Goal: Information Seeking & Learning: Learn about a topic

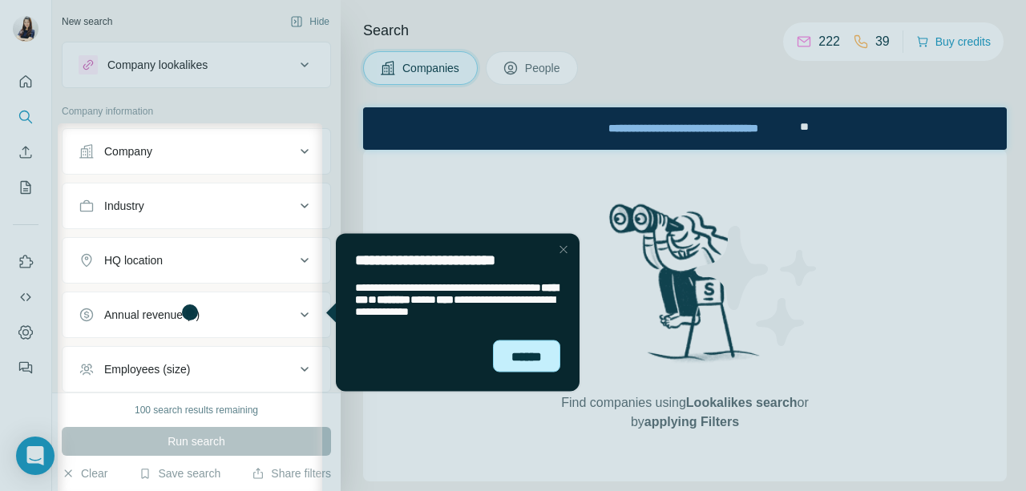
click at [538, 350] on div "******" at bounding box center [526, 356] width 67 height 32
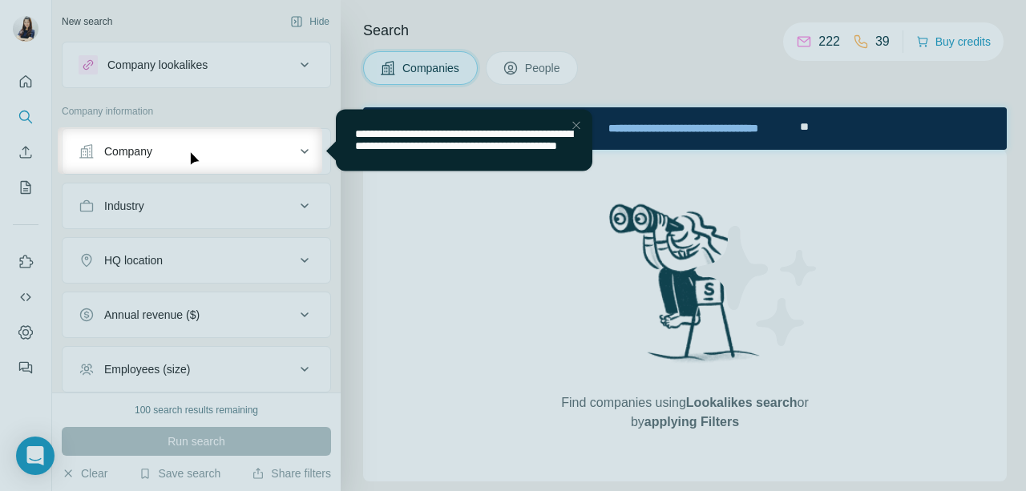
click at [573, 124] on div "Close Step" at bounding box center [575, 124] width 19 height 19
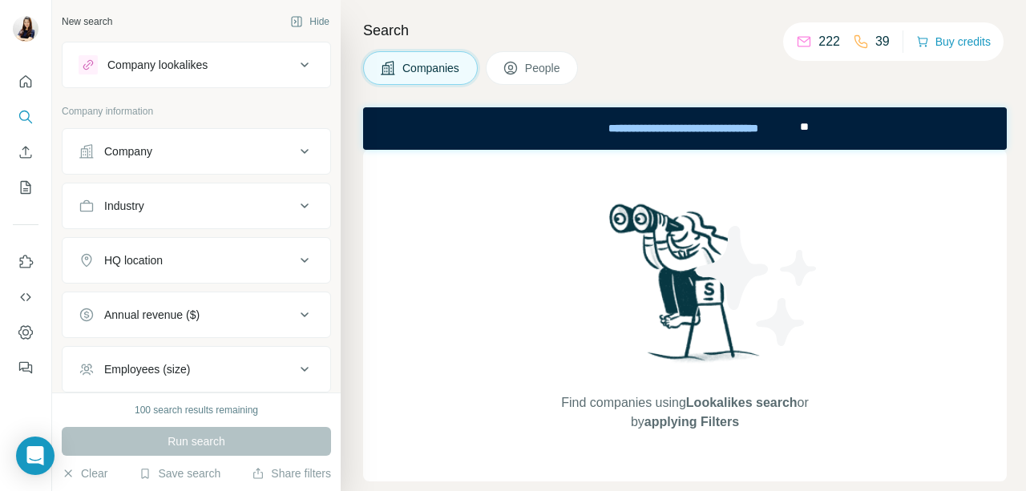
click at [295, 62] on icon at bounding box center [304, 64] width 19 height 19
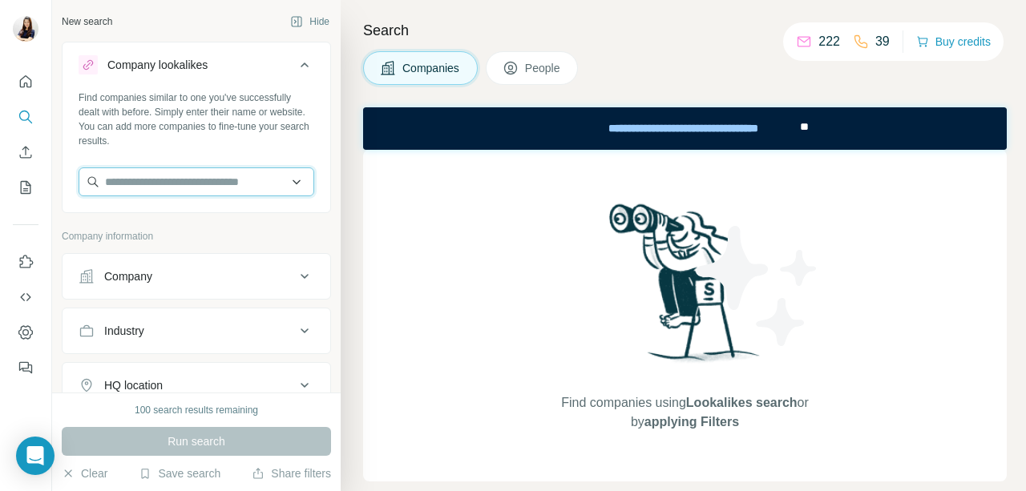
click at [190, 181] on input "text" at bounding box center [197, 181] width 236 height 29
click at [218, 186] on input "text" at bounding box center [197, 181] width 236 height 29
click at [209, 177] on input "text" at bounding box center [197, 181] width 236 height 29
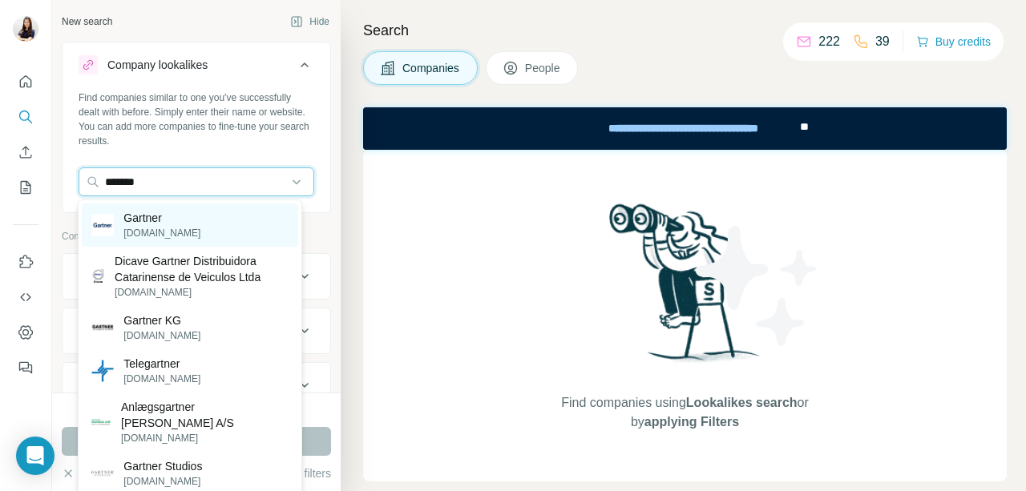
type input "*******"
click at [140, 221] on p "Gartner" at bounding box center [161, 218] width 77 height 16
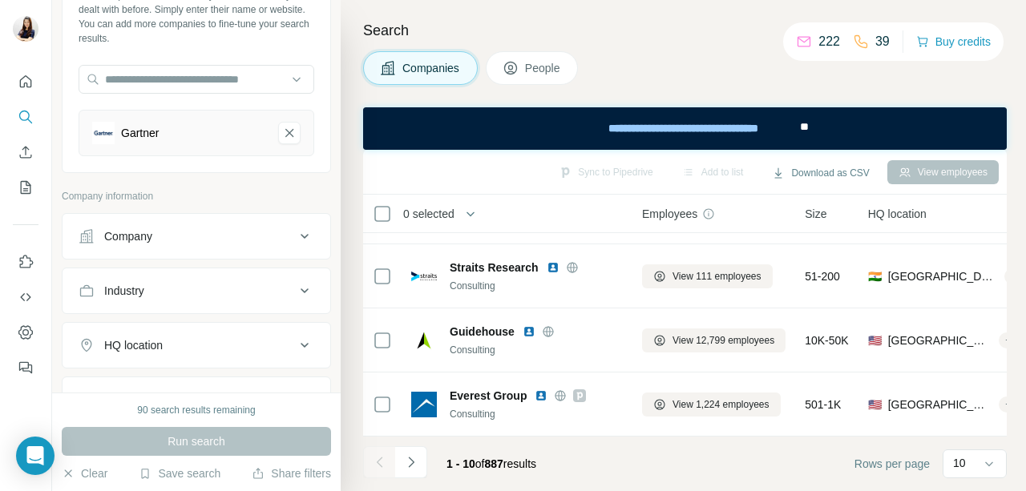
scroll to position [240, 0]
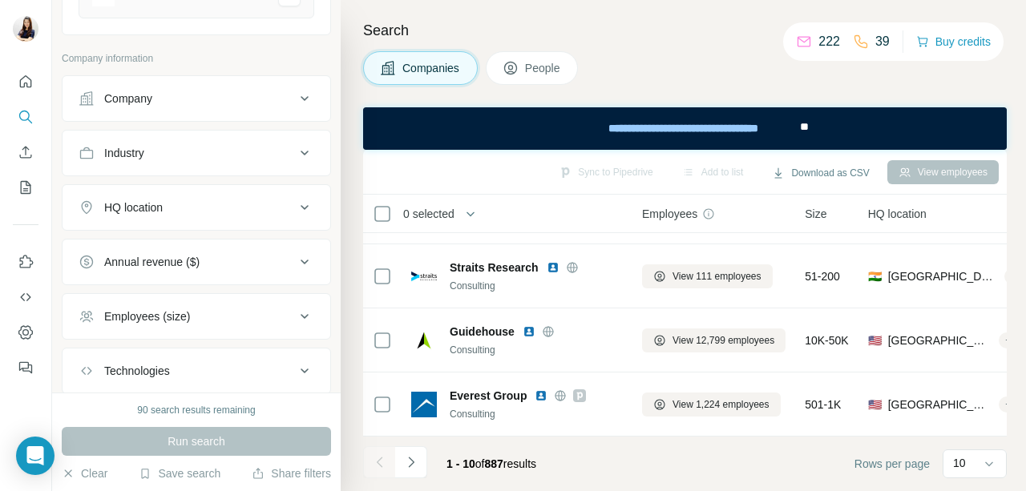
click at [195, 153] on div "Industry" at bounding box center [187, 153] width 216 height 16
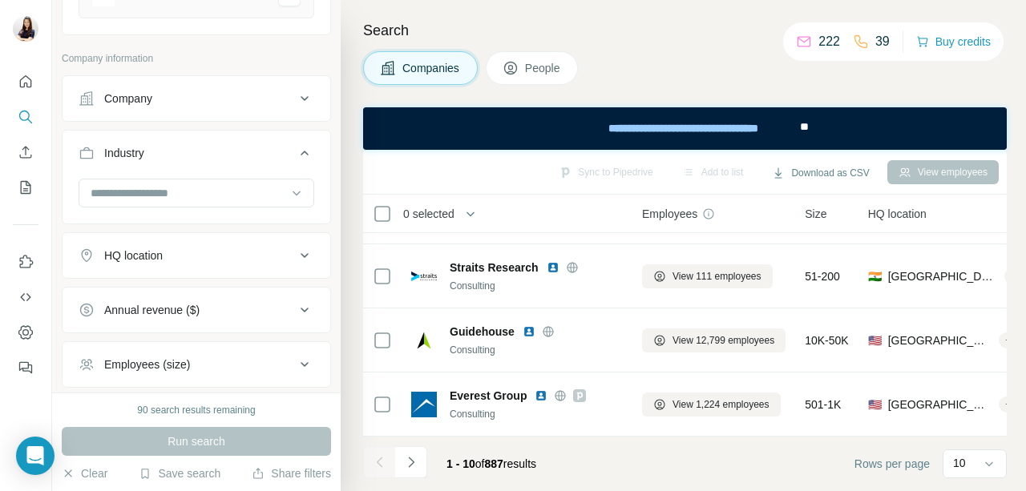
click at [179, 357] on div "Employees (size)" at bounding box center [147, 365] width 86 height 16
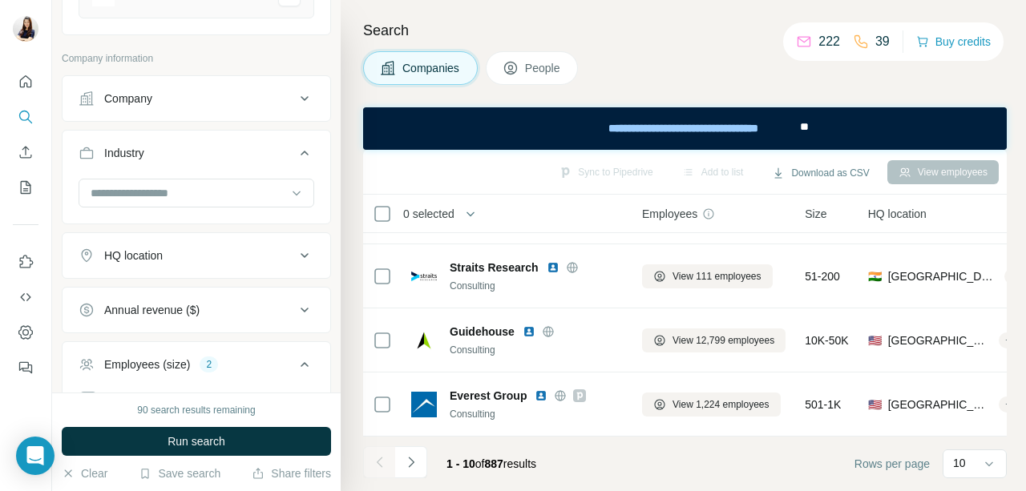
scroll to position [544, 0]
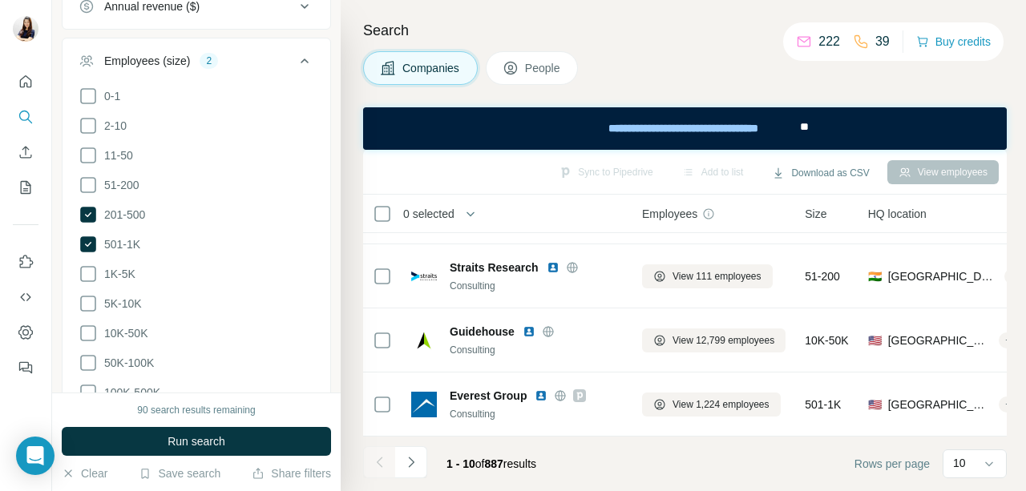
click at [288, 166] on li "11-50" at bounding box center [197, 156] width 236 height 20
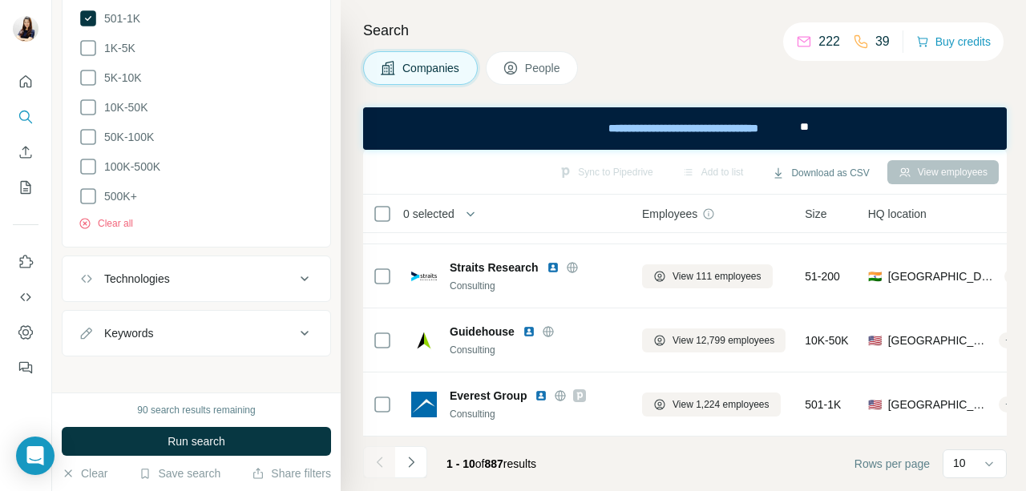
click at [275, 272] on div "Technologies" at bounding box center [187, 279] width 216 height 16
click at [295, 271] on icon at bounding box center [304, 278] width 19 height 19
click at [206, 441] on span "Run search" at bounding box center [196, 441] width 58 height 16
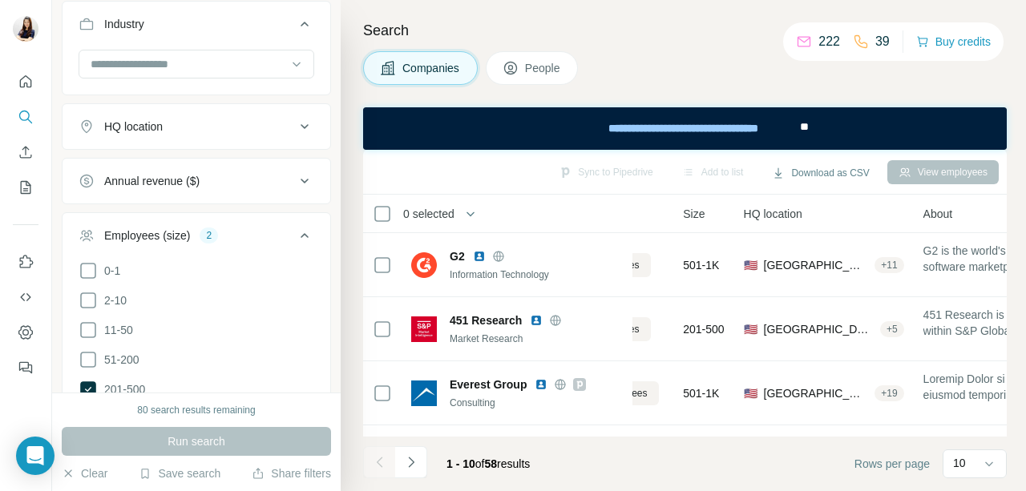
scroll to position [0, 151]
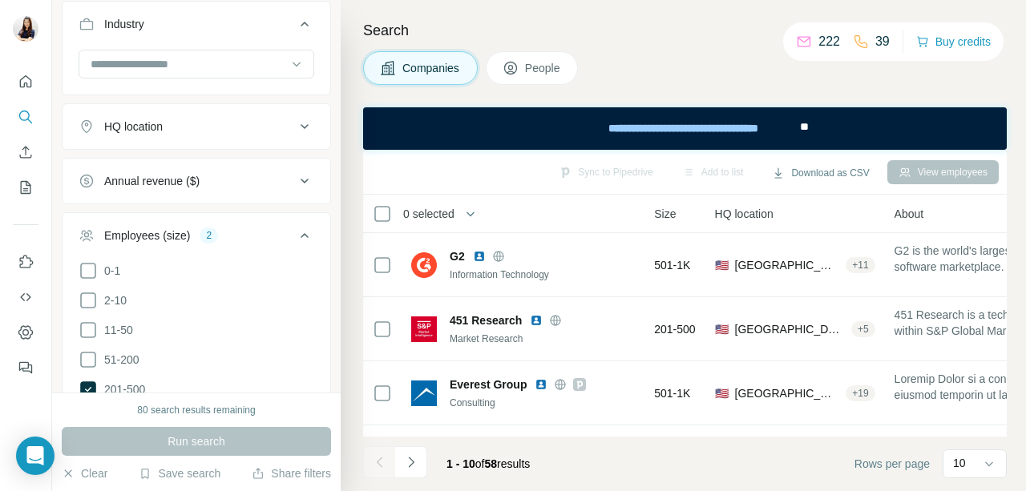
click at [184, 119] on div "HQ location" at bounding box center [187, 127] width 216 height 16
click at [295, 121] on icon at bounding box center [304, 126] width 19 height 19
click at [162, 158] on div "Annual revenue ($)" at bounding box center [196, 181] width 269 height 46
click at [295, 121] on icon at bounding box center [304, 126] width 19 height 19
click at [295, 120] on icon at bounding box center [304, 126] width 19 height 19
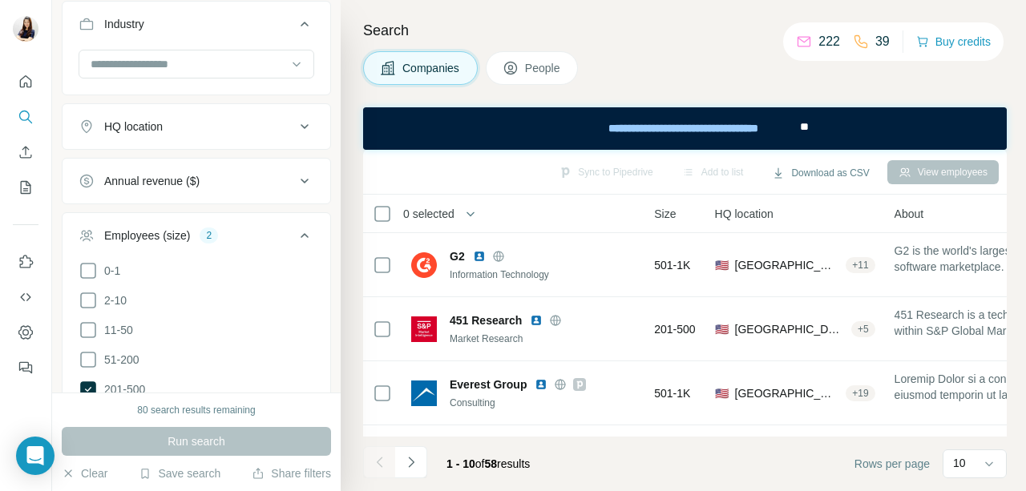
scroll to position [289, 0]
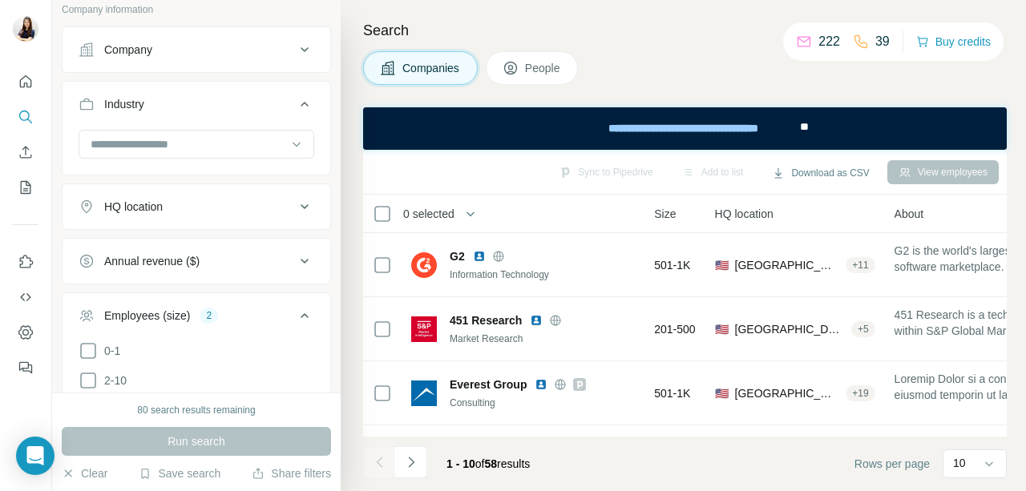
click at [300, 204] on icon at bounding box center [304, 206] width 8 height 5
click at [295, 206] on icon at bounding box center [304, 206] width 19 height 19
click at [113, 204] on div "HQ location" at bounding box center [133, 207] width 58 height 16
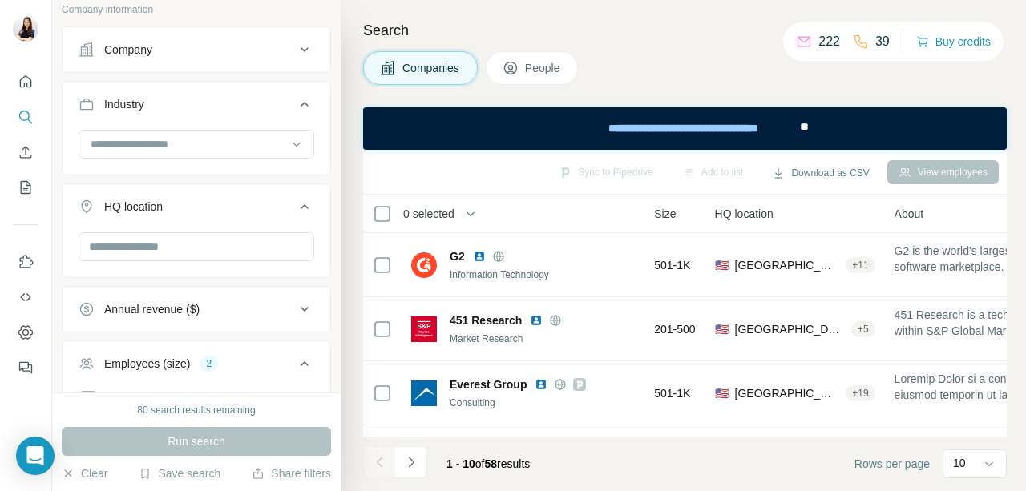
click at [153, 199] on div "HQ location" at bounding box center [133, 207] width 58 height 16
click at [295, 97] on icon at bounding box center [304, 104] width 19 height 19
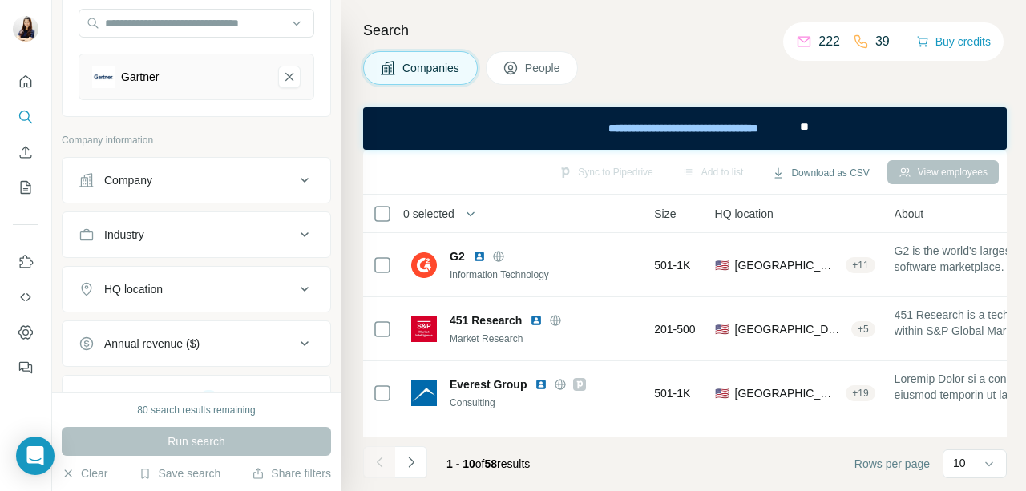
scroll to position [161, 0]
click at [292, 273] on button "HQ location" at bounding box center [196, 287] width 268 height 38
click at [295, 288] on icon at bounding box center [304, 286] width 19 height 19
click at [295, 278] on icon at bounding box center [304, 286] width 19 height 19
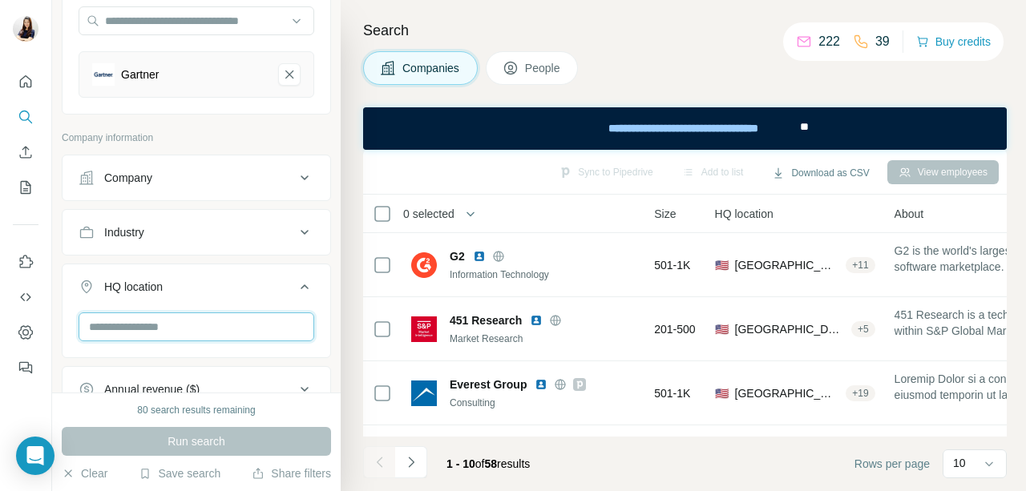
click at [152, 326] on input "text" at bounding box center [197, 326] width 236 height 29
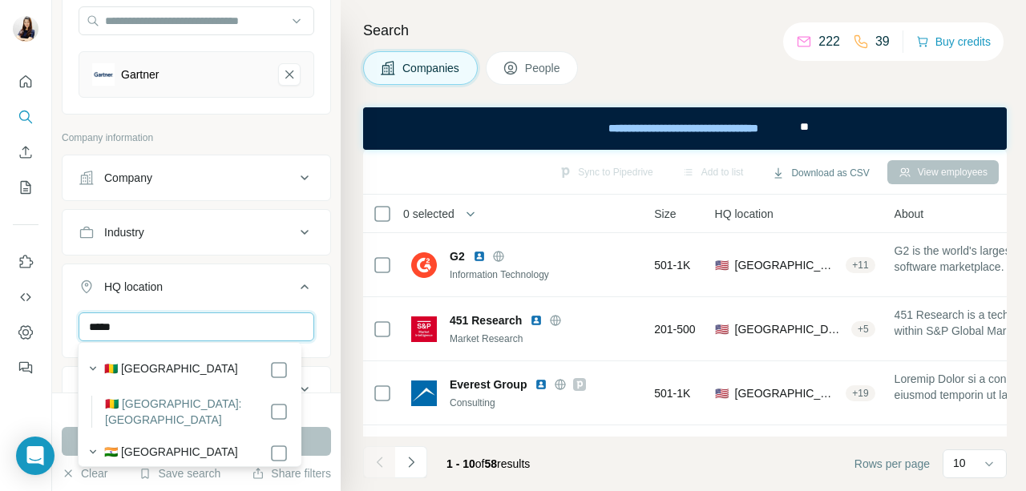
type input "*****"
click at [324, 430] on button "Run search" at bounding box center [196, 441] width 269 height 29
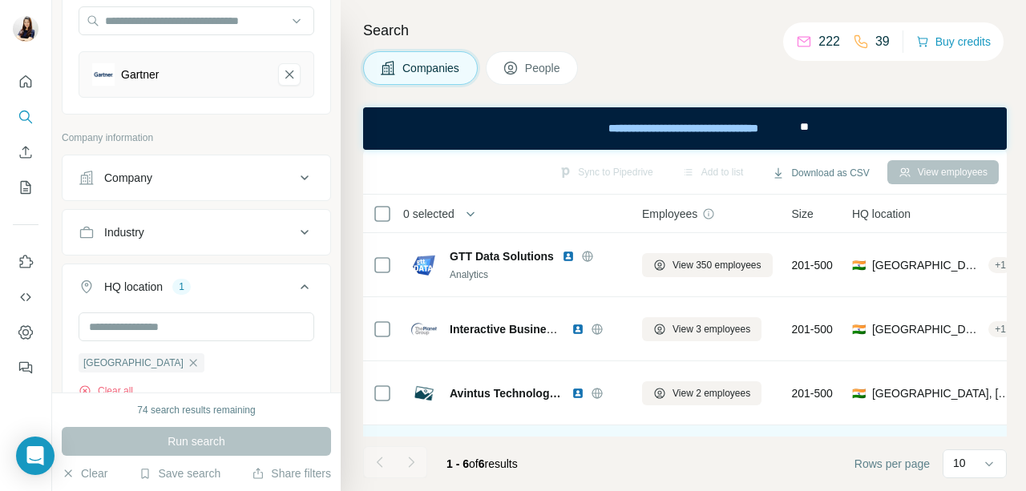
scroll to position [108, 0]
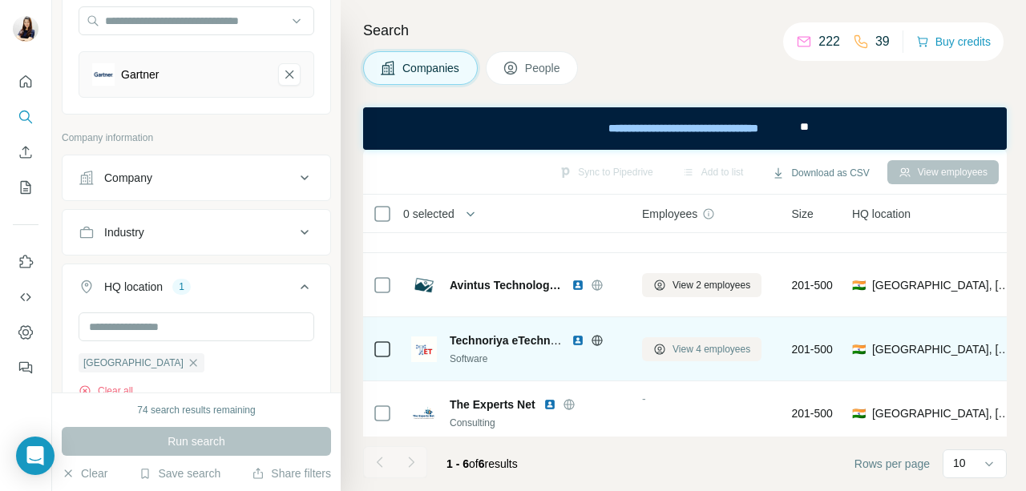
click at [715, 349] on span "View 4 employees" at bounding box center [711, 349] width 78 height 14
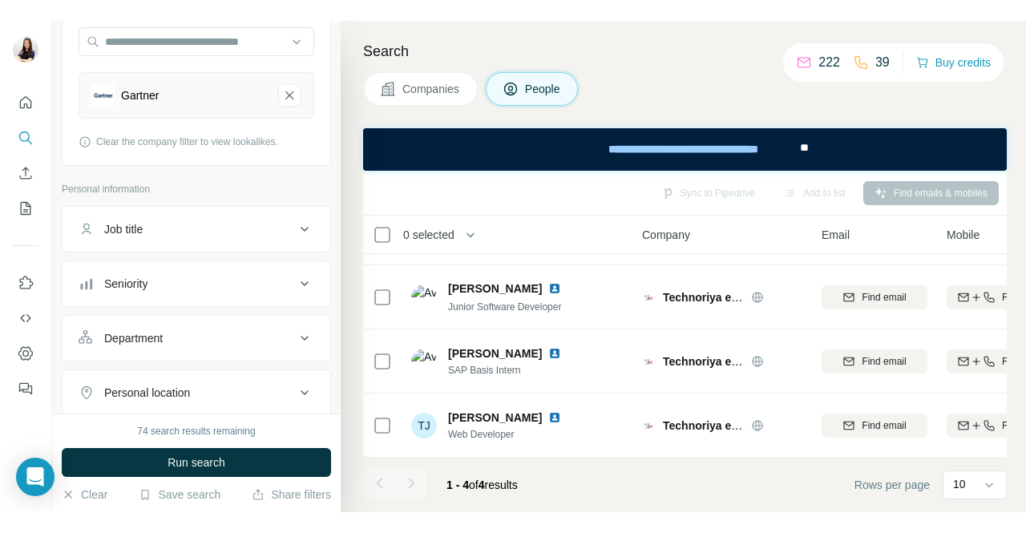
scroll to position [59, 0]
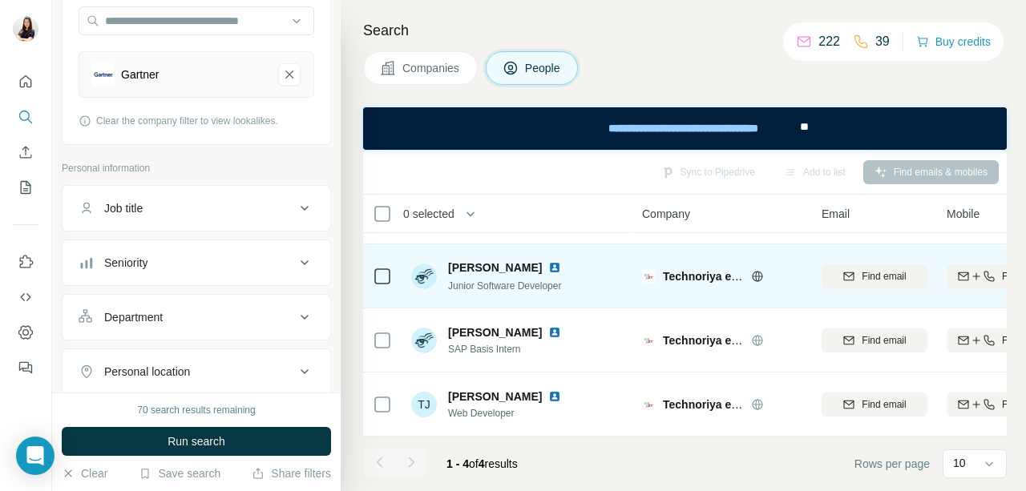
click at [548, 261] on img at bounding box center [554, 267] width 13 height 13
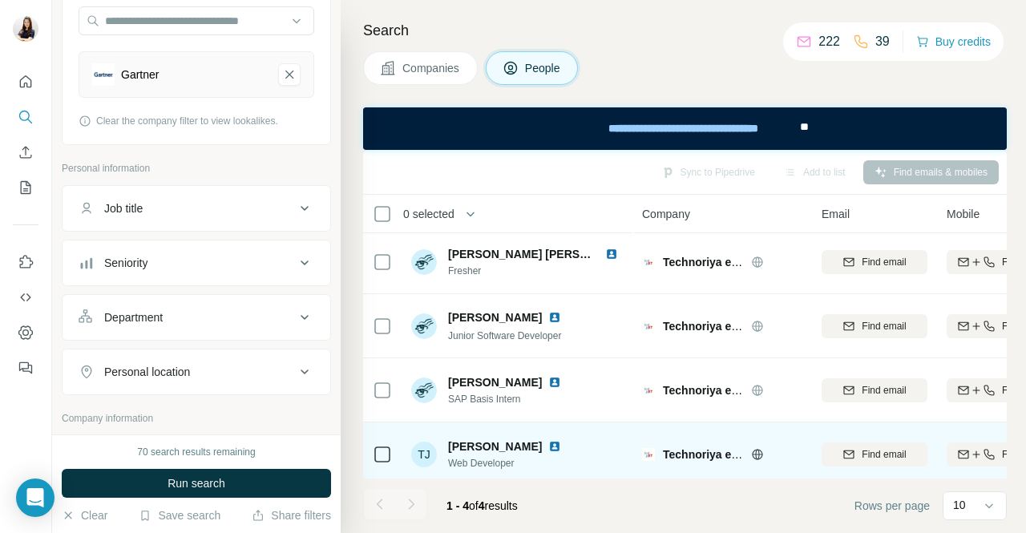
scroll to position [0, 0]
